Goal: Information Seeking & Learning: Find specific page/section

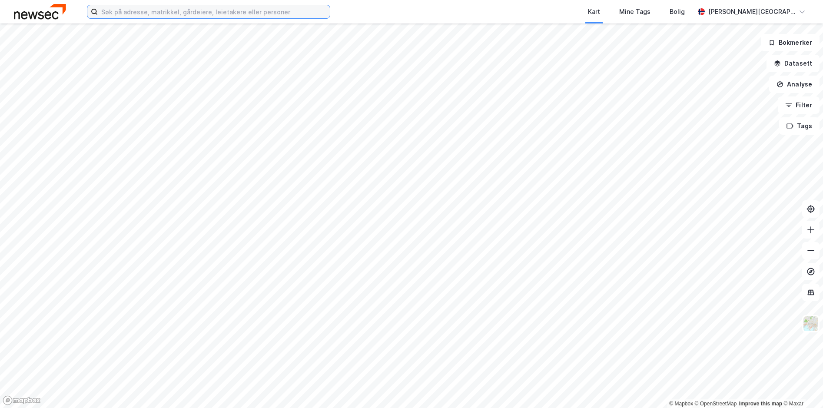
click at [254, 8] on input at bounding box center [214, 11] width 232 height 13
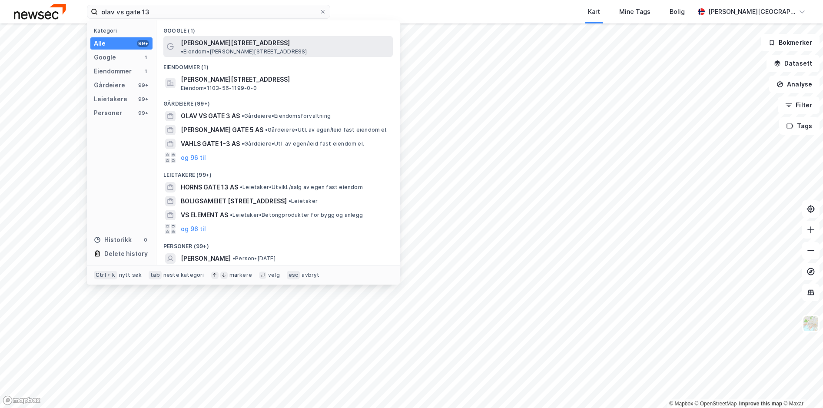
click at [237, 48] on span "• Eiendom • [PERSON_NAME][STREET_ADDRESS]" at bounding box center [244, 51] width 126 height 7
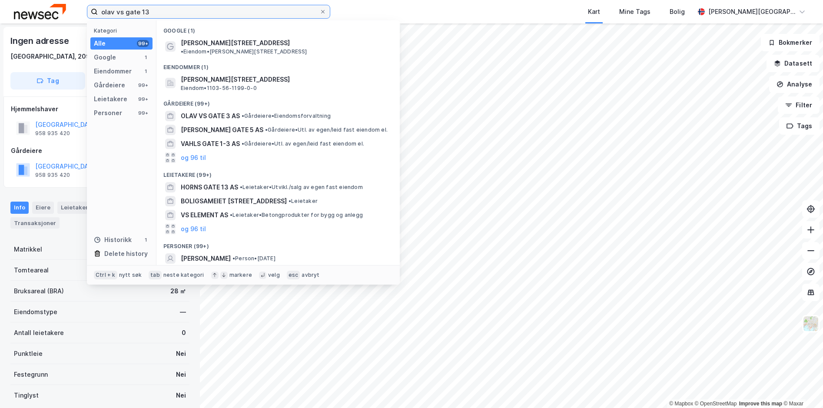
click at [158, 13] on input "olav vs gate 13" at bounding box center [209, 11] width 222 height 13
type input "olav vs gate 13"
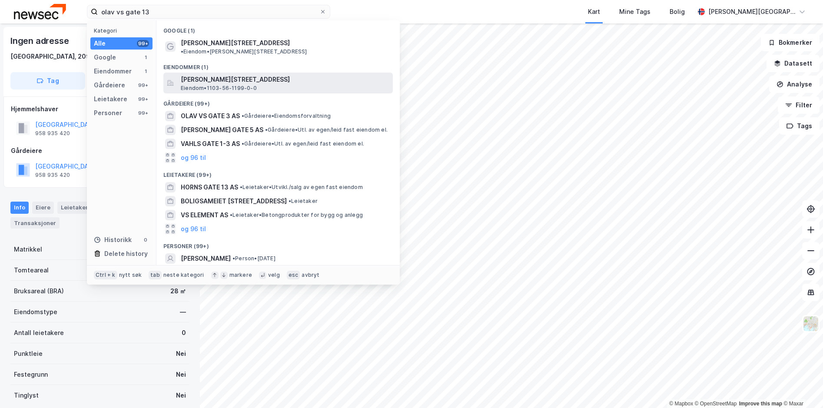
click at [300, 75] on span "[PERSON_NAME][STREET_ADDRESS]" at bounding box center [285, 79] width 209 height 10
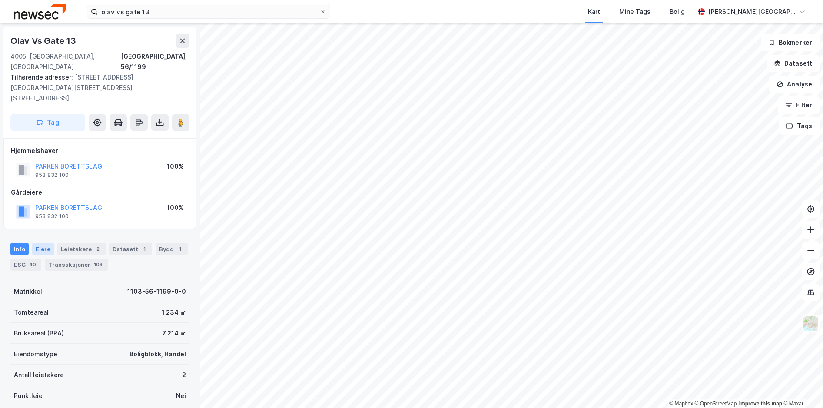
click at [40, 243] on div "Eiere" at bounding box center [43, 249] width 22 height 12
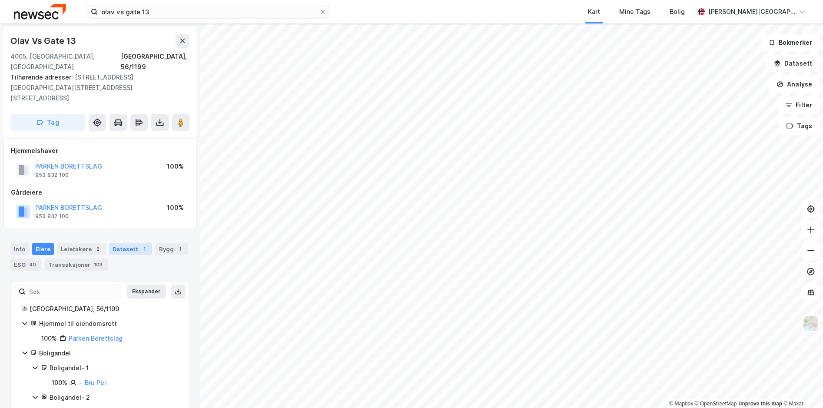
click at [116, 243] on div "Datasett 1" at bounding box center [130, 249] width 43 height 12
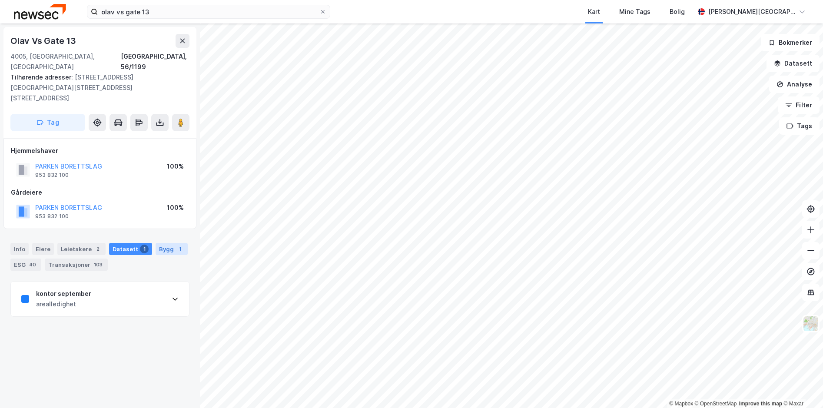
click at [166, 243] on div "Bygg 1" at bounding box center [172, 249] width 32 height 12
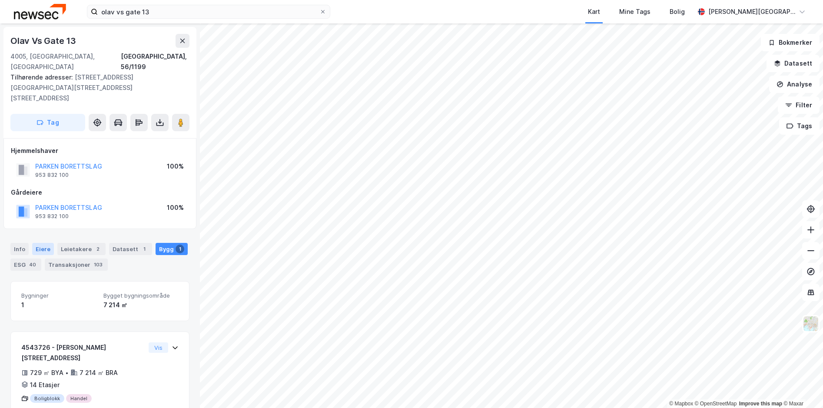
click at [44, 243] on div "Eiere" at bounding box center [43, 249] width 22 height 12
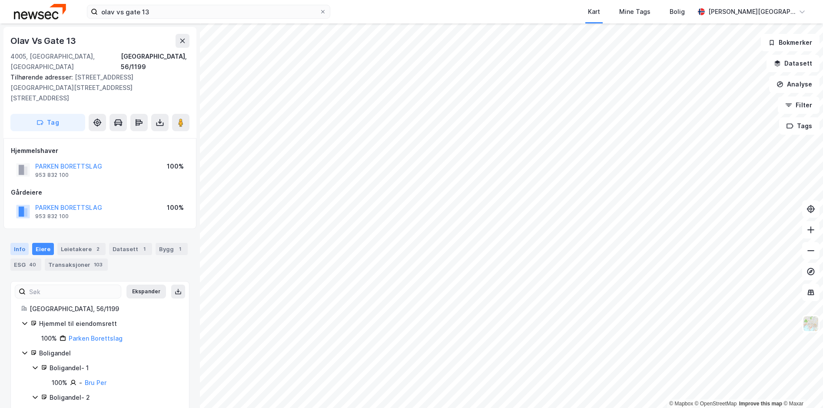
click at [22, 243] on div "Info" at bounding box center [19, 249] width 18 height 12
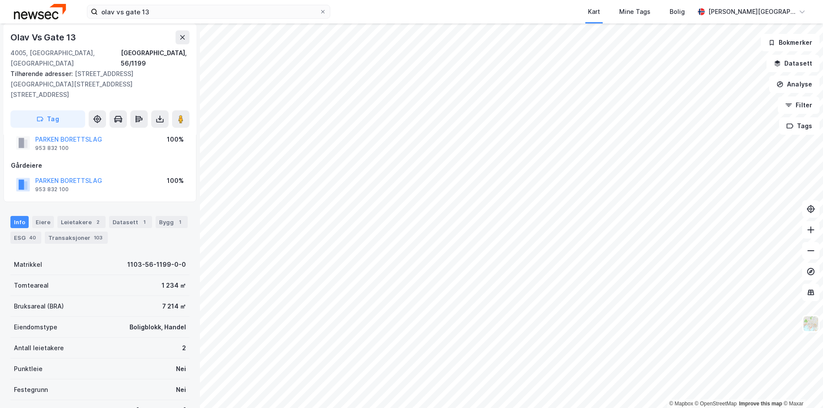
scroll to position [86, 0]
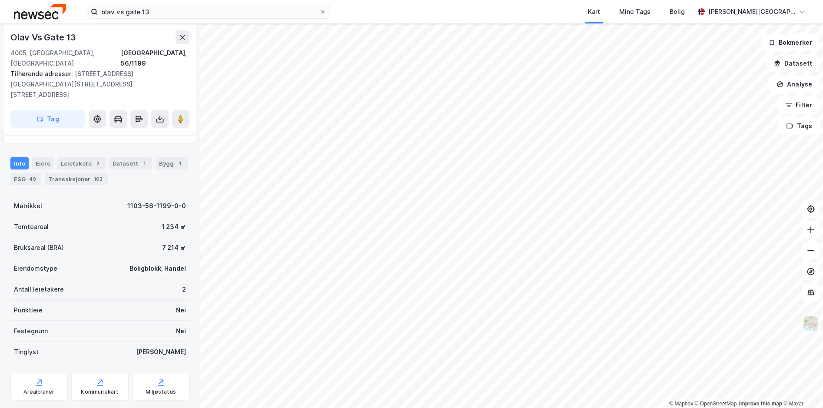
drag, startPoint x: 43, startPoint y: 143, endPoint x: 67, endPoint y: 166, distance: 32.9
click at [43, 157] on div "Eiere" at bounding box center [43, 163] width 22 height 12
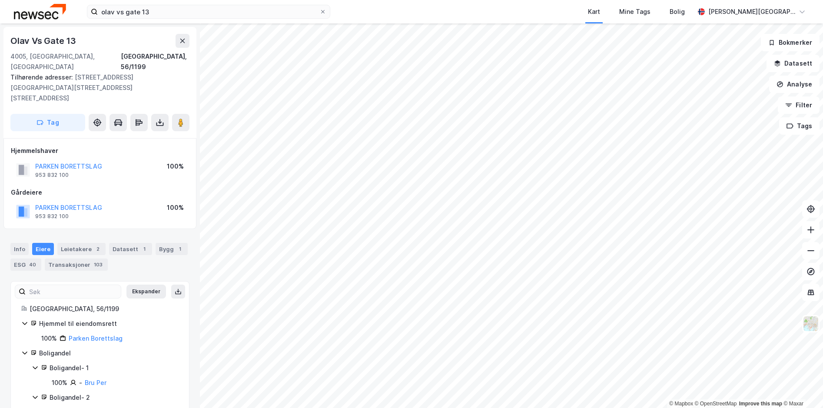
click at [23, 320] on icon at bounding box center [24, 323] width 7 height 7
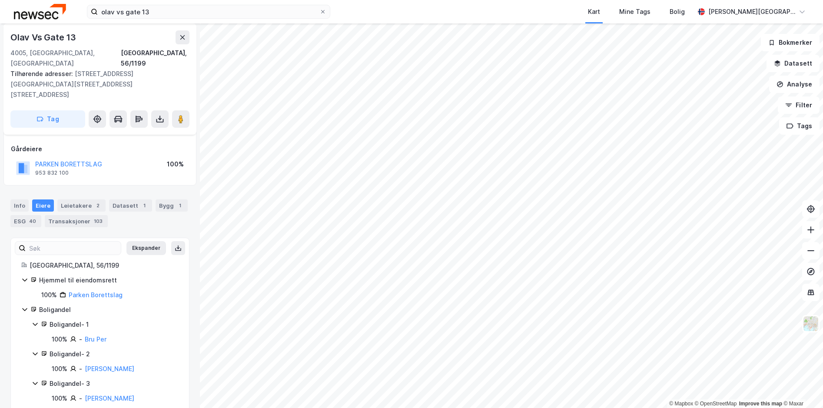
click at [182, 207] on div "Info [PERSON_NAME] 2 Datasett 1 Bygg 1 ESG 40 Transaksjoner 103" at bounding box center [100, 210] width 200 height 42
click at [86, 200] on div "Leietakere 2" at bounding box center [81, 206] width 48 height 12
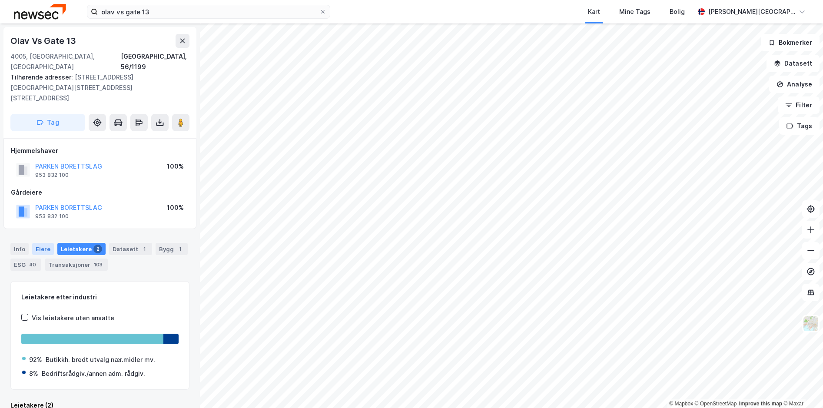
click at [38, 243] on div "Eiere" at bounding box center [43, 249] width 22 height 12
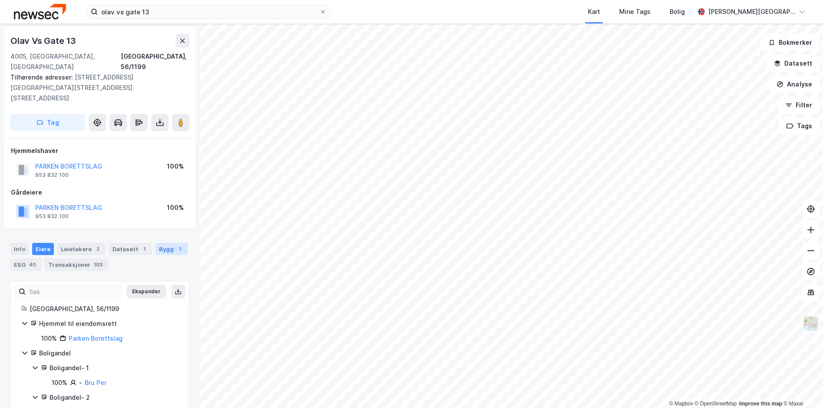
click at [156, 243] on div "Bygg 1" at bounding box center [172, 249] width 32 height 12
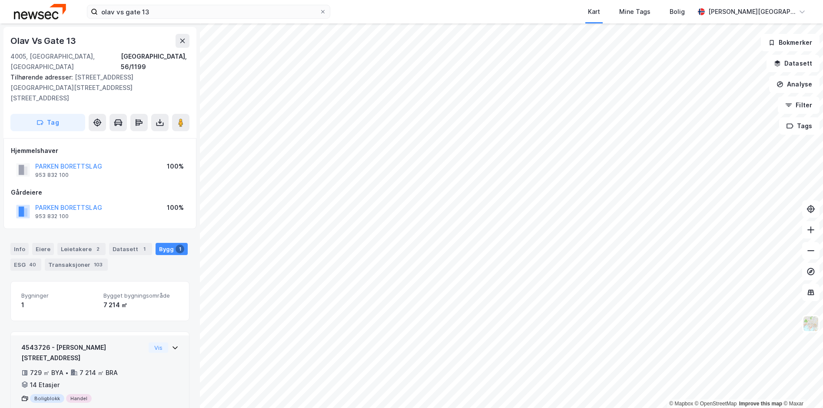
click at [152, 386] on div "4543726 - [PERSON_NAME] gate 13 729 ㎡ BYA • 7 214 ㎡ BRA • 14 Etasjer Boligblokk…" at bounding box center [99, 384] width 157 height 83
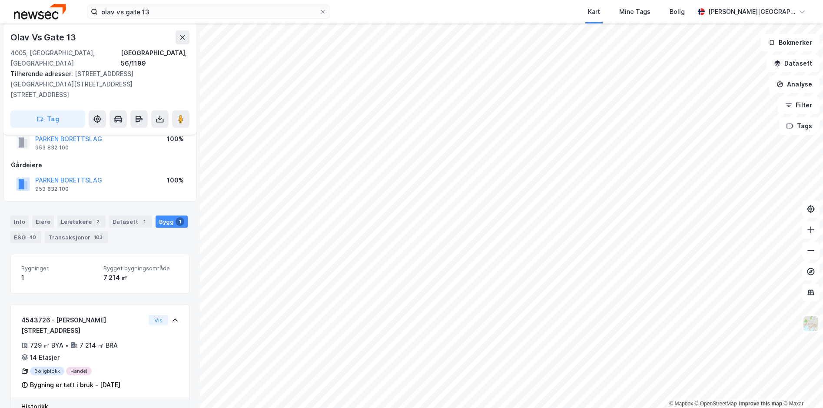
scroll to position [53, 0]
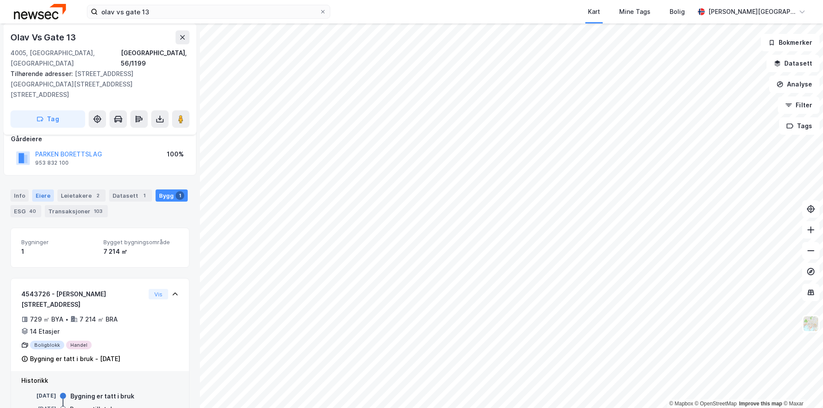
click at [43, 190] on div "Eiere" at bounding box center [43, 196] width 22 height 12
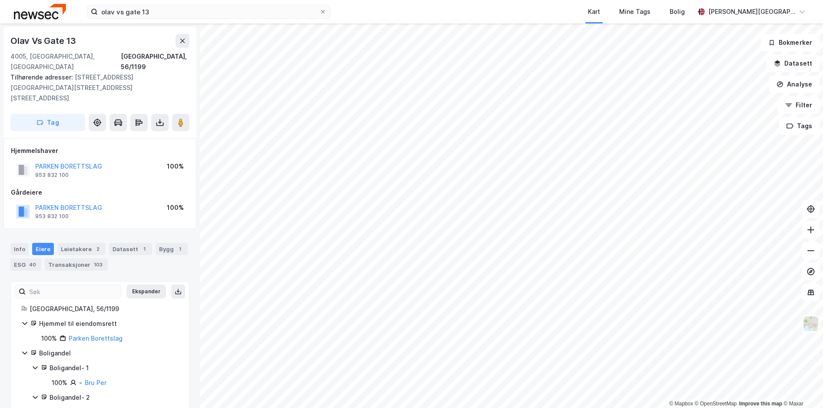
click at [30, 319] on div "Hjemmel til eiendomsrett" at bounding box center [99, 324] width 157 height 10
click at [190, 319] on div "[PERSON_NAME] [STREET_ADDRESS], [GEOGRAPHIC_DATA], 56/1199 Tilhørende adresser:…" at bounding box center [100, 215] width 200 height 385
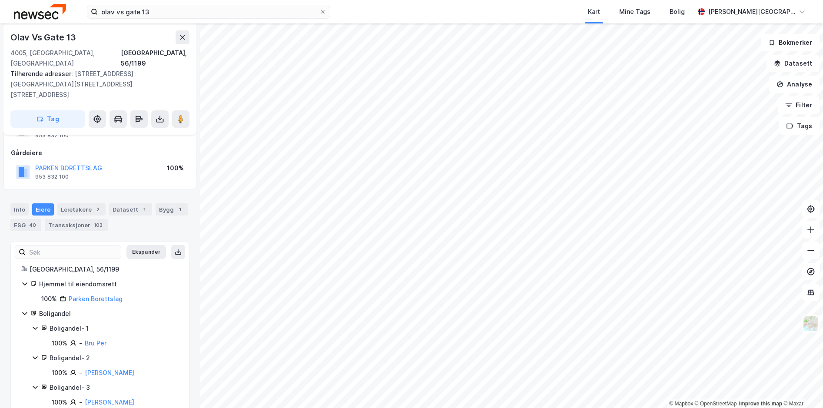
scroll to position [43, 0]
